Goal: Transaction & Acquisition: Obtain resource

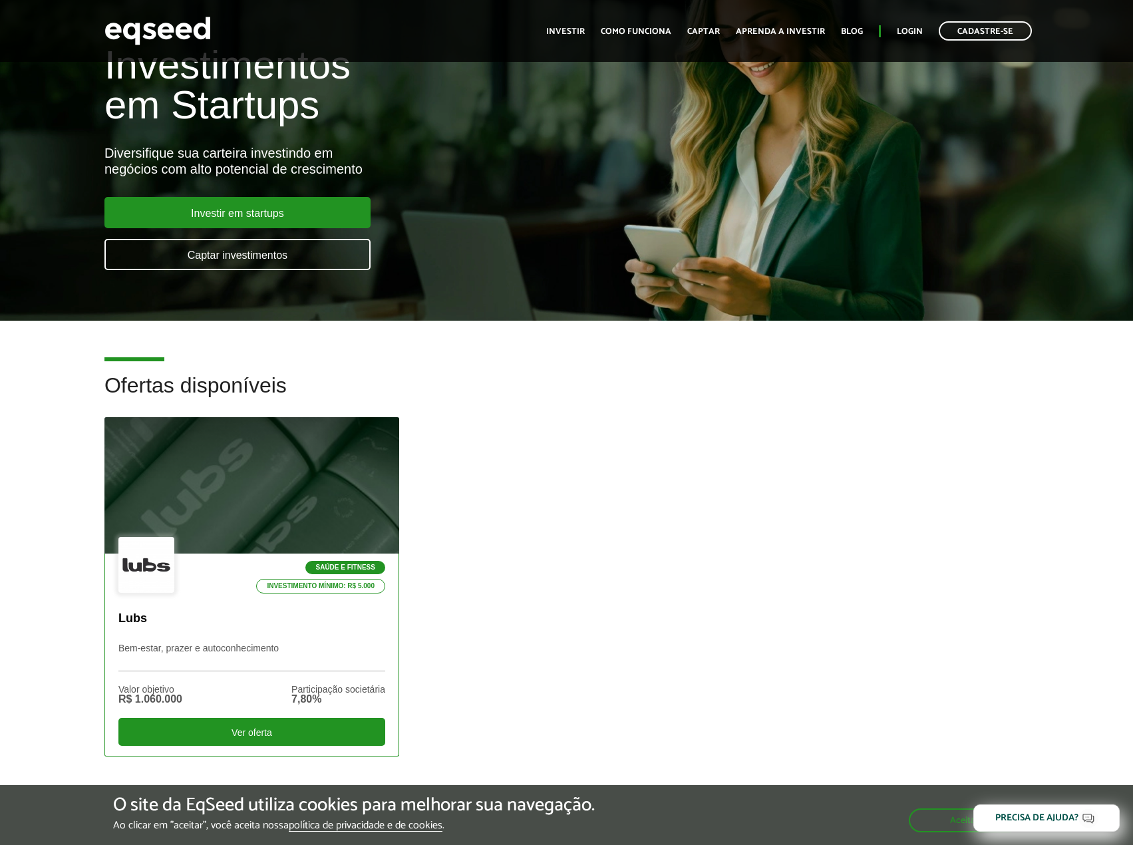
scroll to position [133, 0]
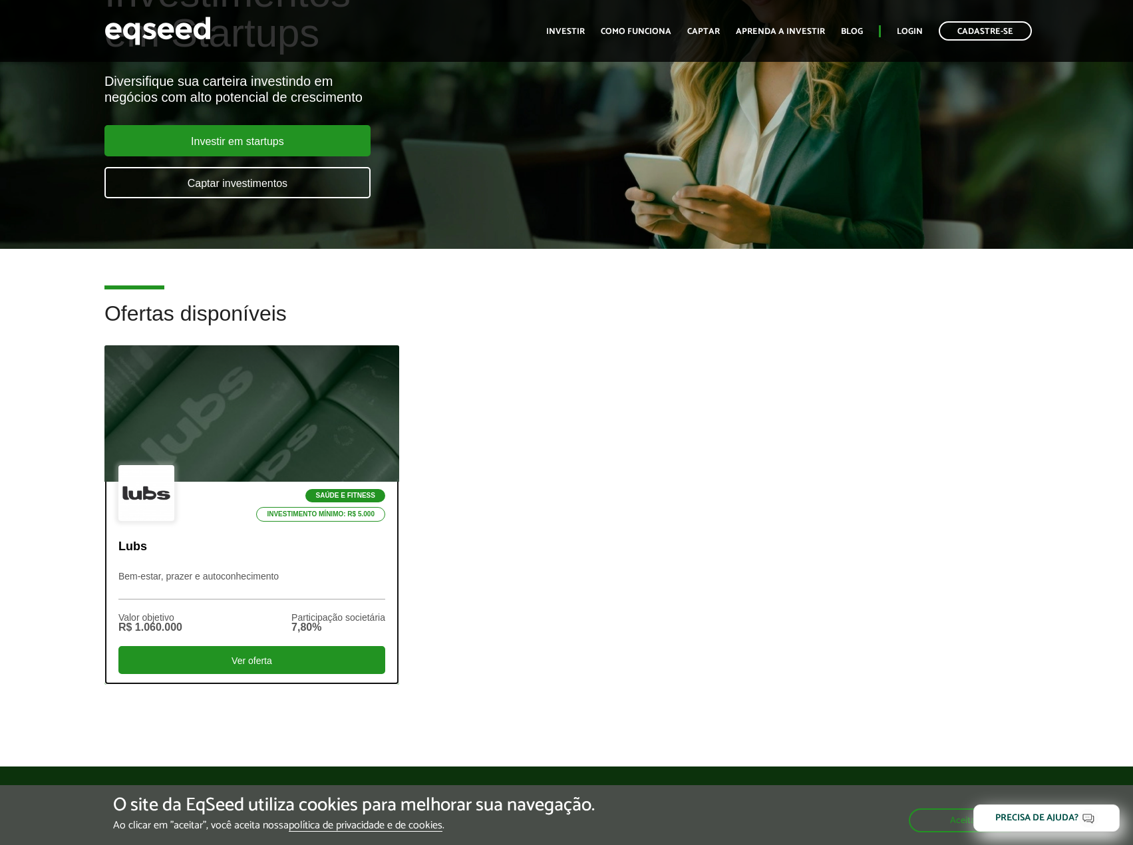
click at [155, 448] on div at bounding box center [252, 414] width 354 height 164
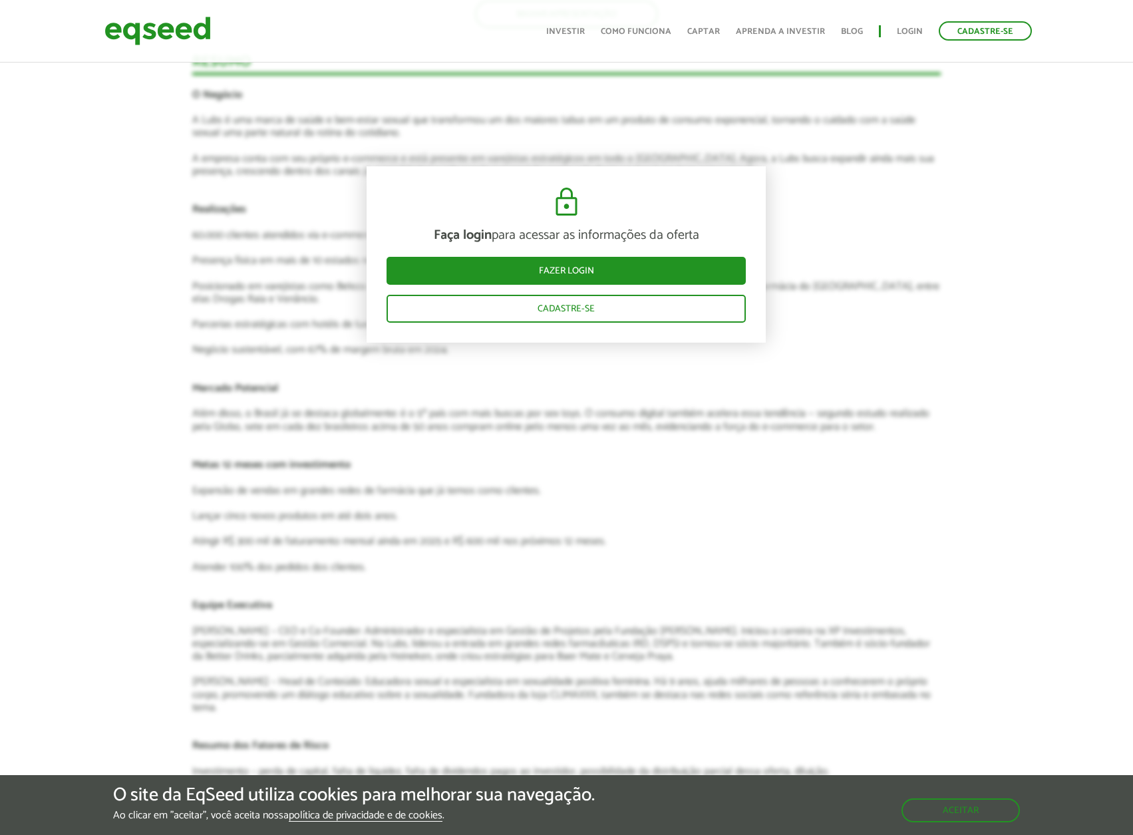
scroll to position [1464, 0]
